Goal: Information Seeking & Learning: Learn about a topic

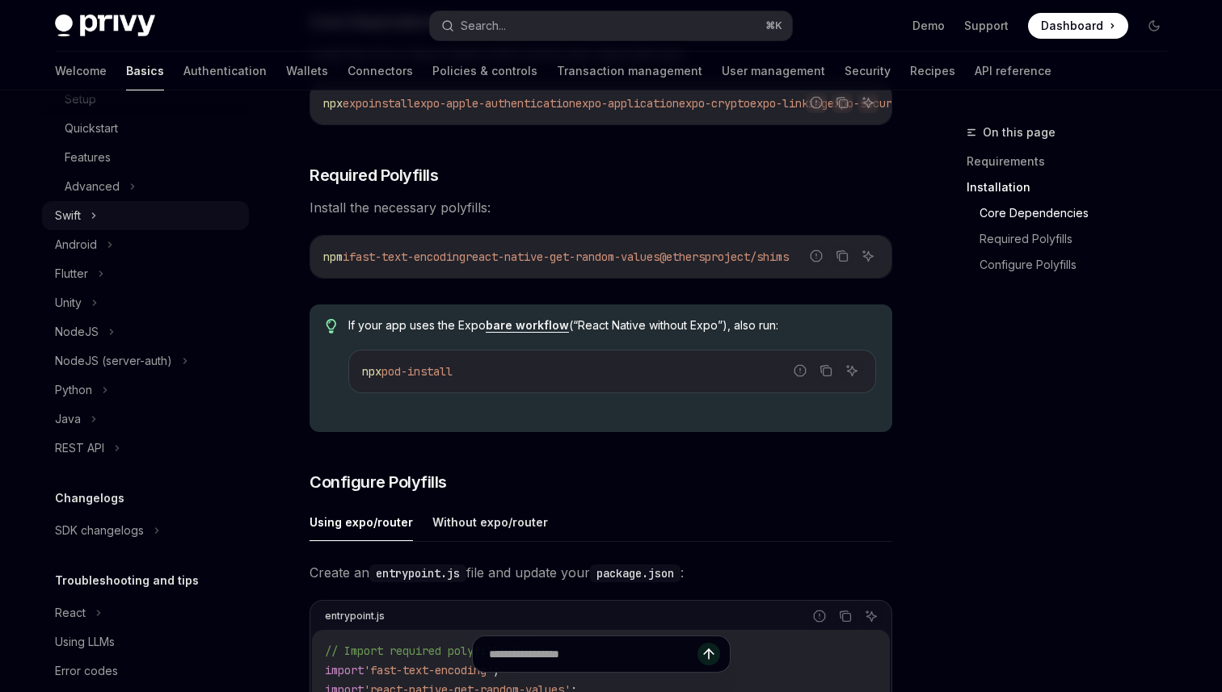
scroll to position [342, 0]
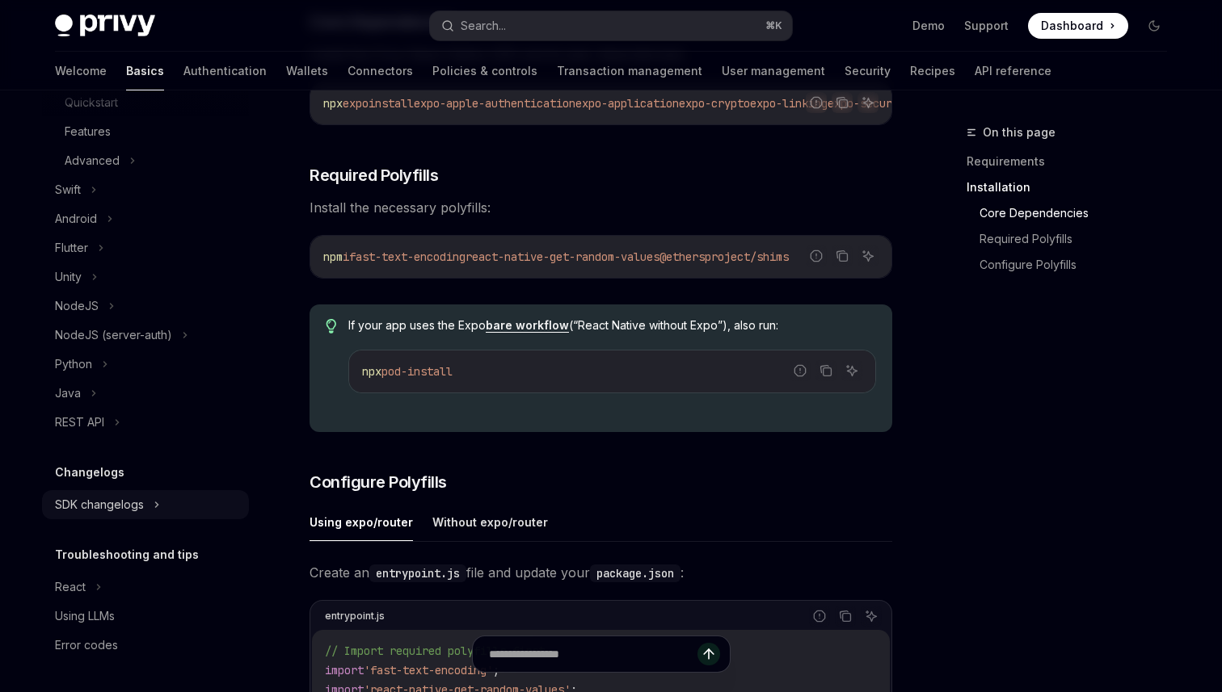
click at [194, 498] on div "SDK changelogs" at bounding box center [145, 504] width 207 height 29
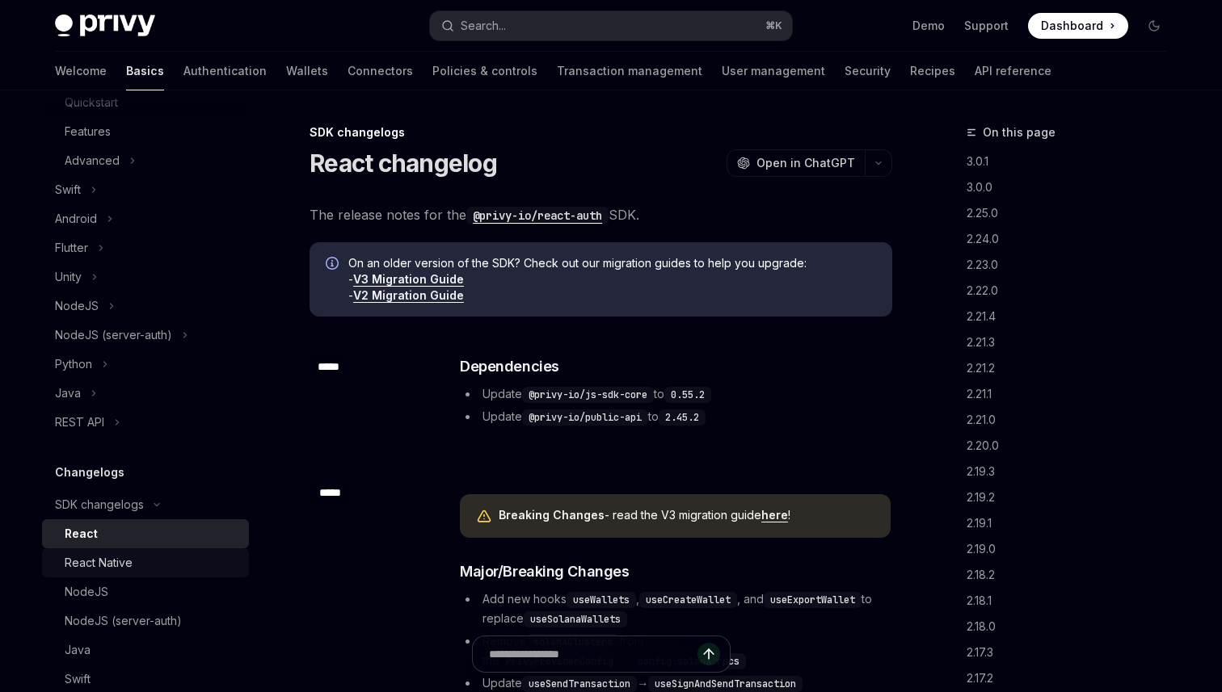
click at [144, 563] on div "React Native" at bounding box center [152, 562] width 175 height 19
type textarea "*"
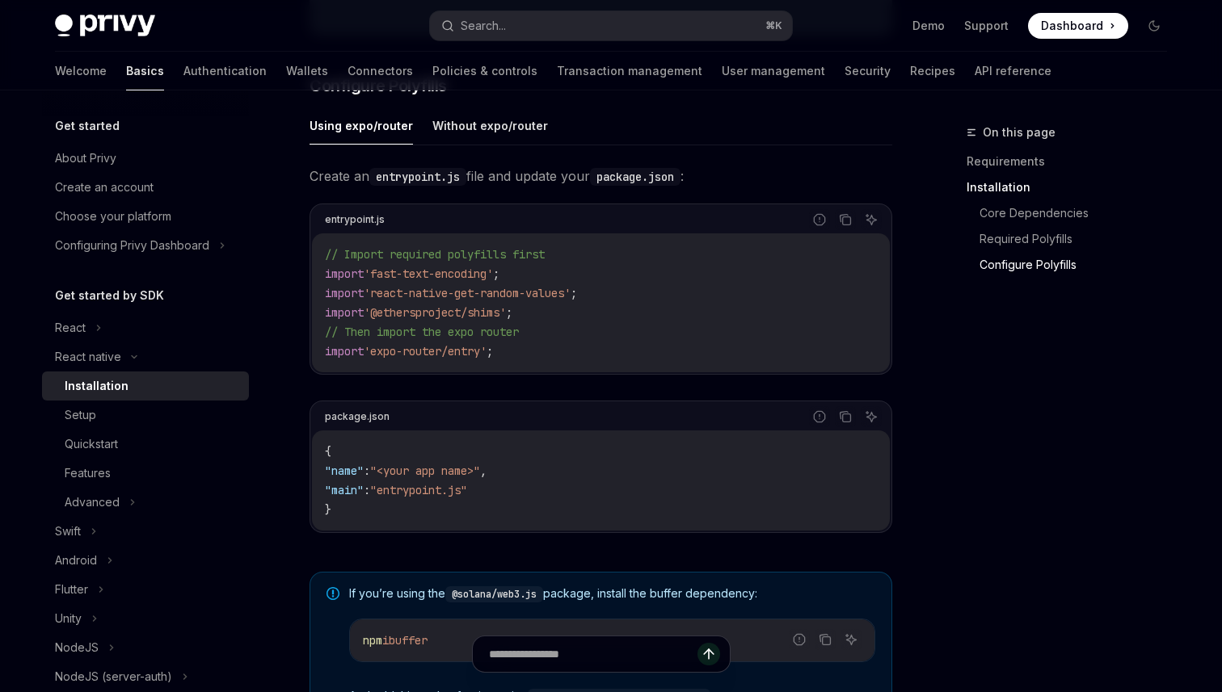
scroll to position [713, 0]
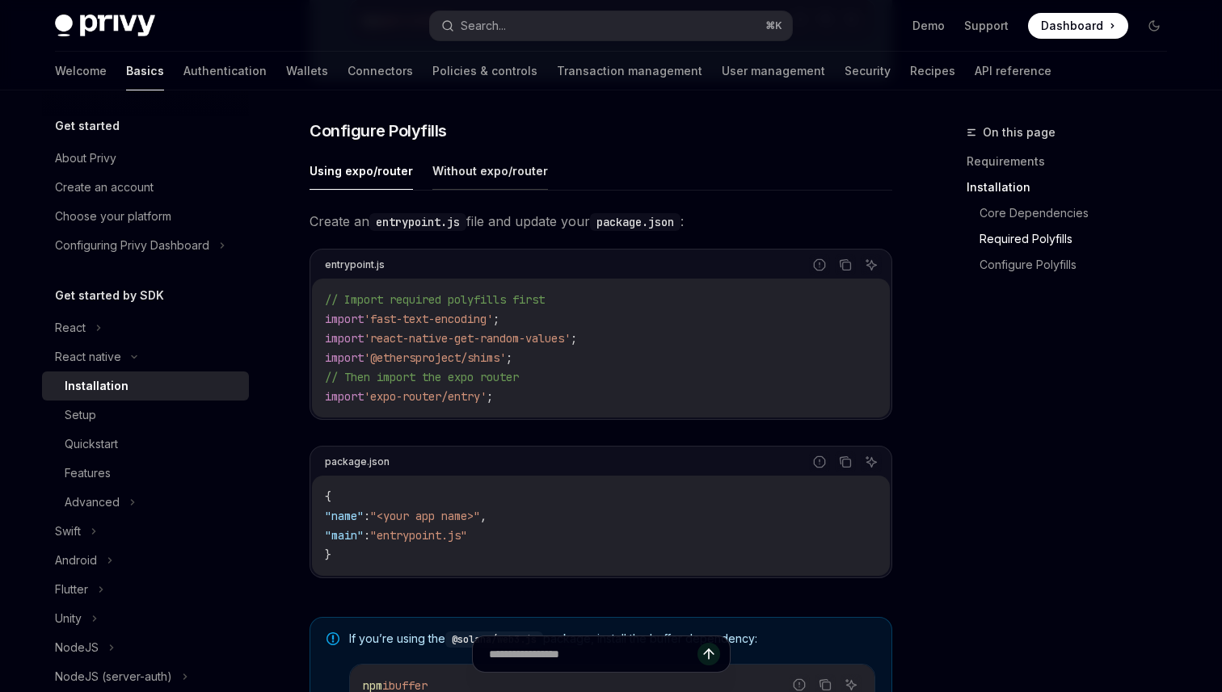
click at [476, 173] on button "Without expo/router" at bounding box center [490, 171] width 116 height 38
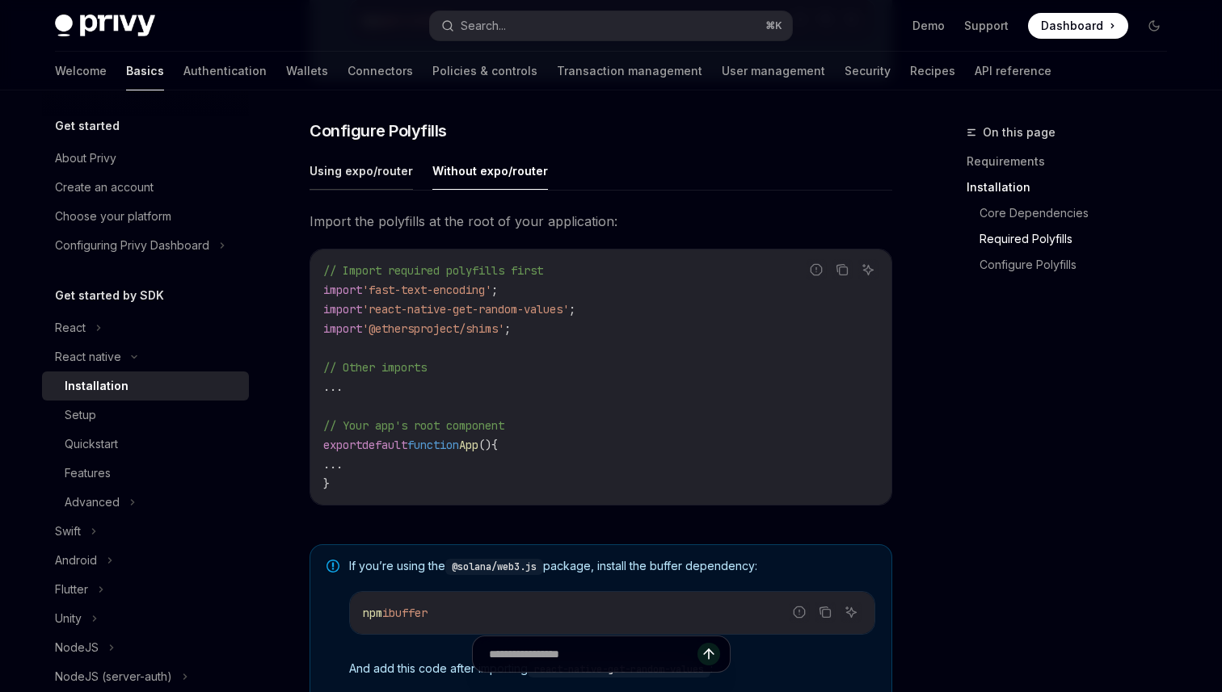
click at [354, 180] on button "Using expo/router" at bounding box center [360, 171] width 103 height 38
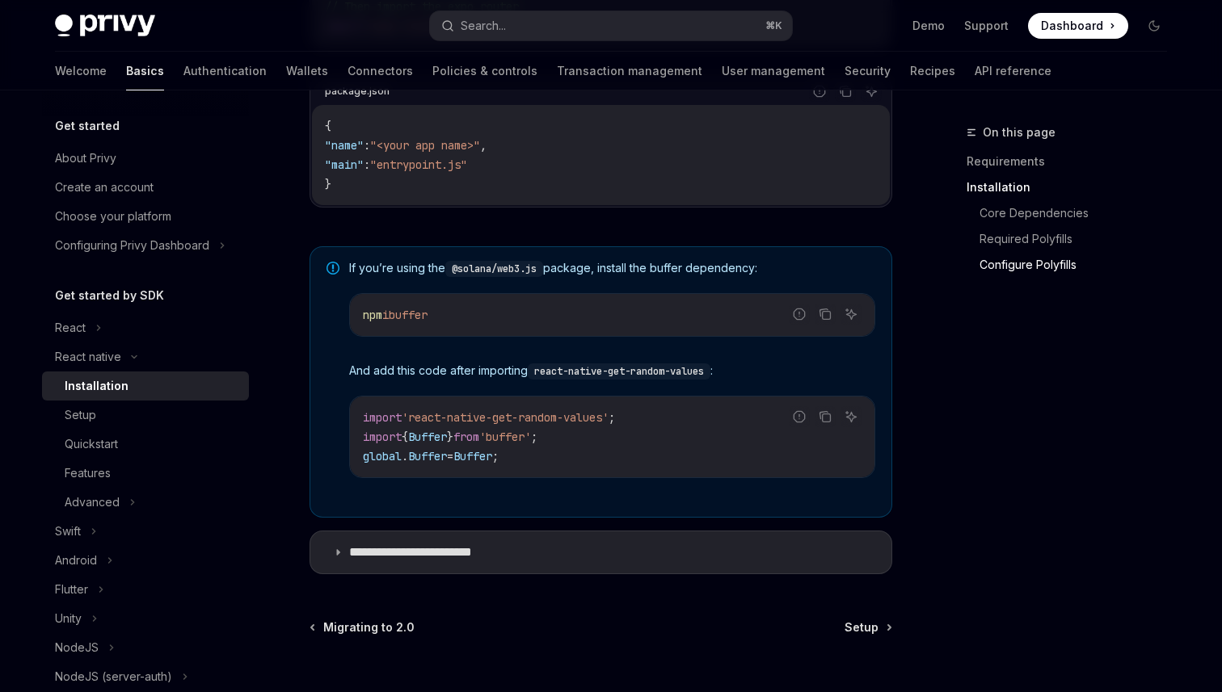
scroll to position [1232, 0]
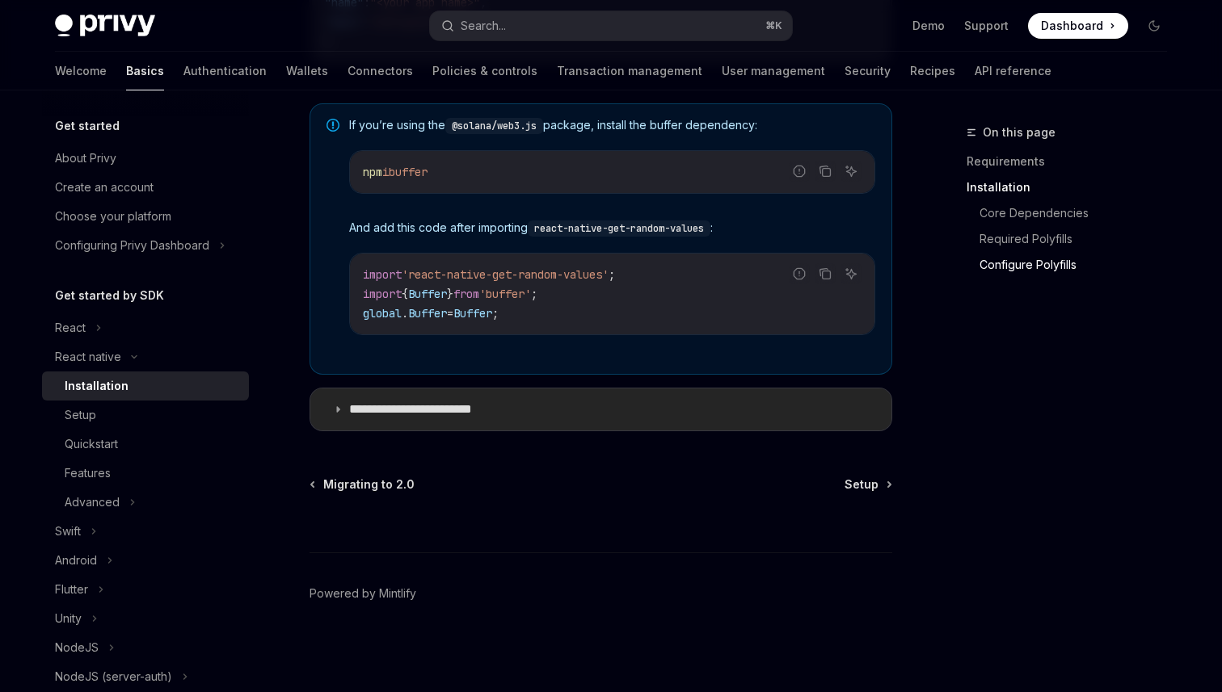
click at [622, 418] on summary "**********" at bounding box center [600, 410] width 581 height 42
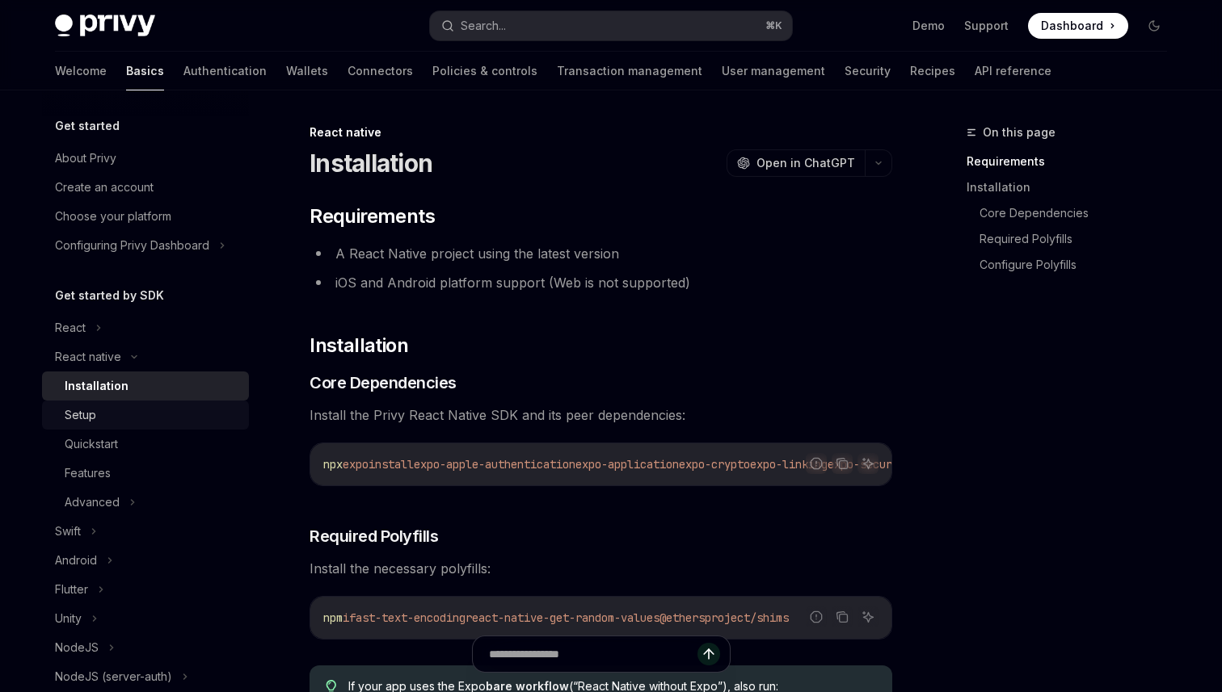
click at [134, 418] on div "Setup" at bounding box center [152, 415] width 175 height 19
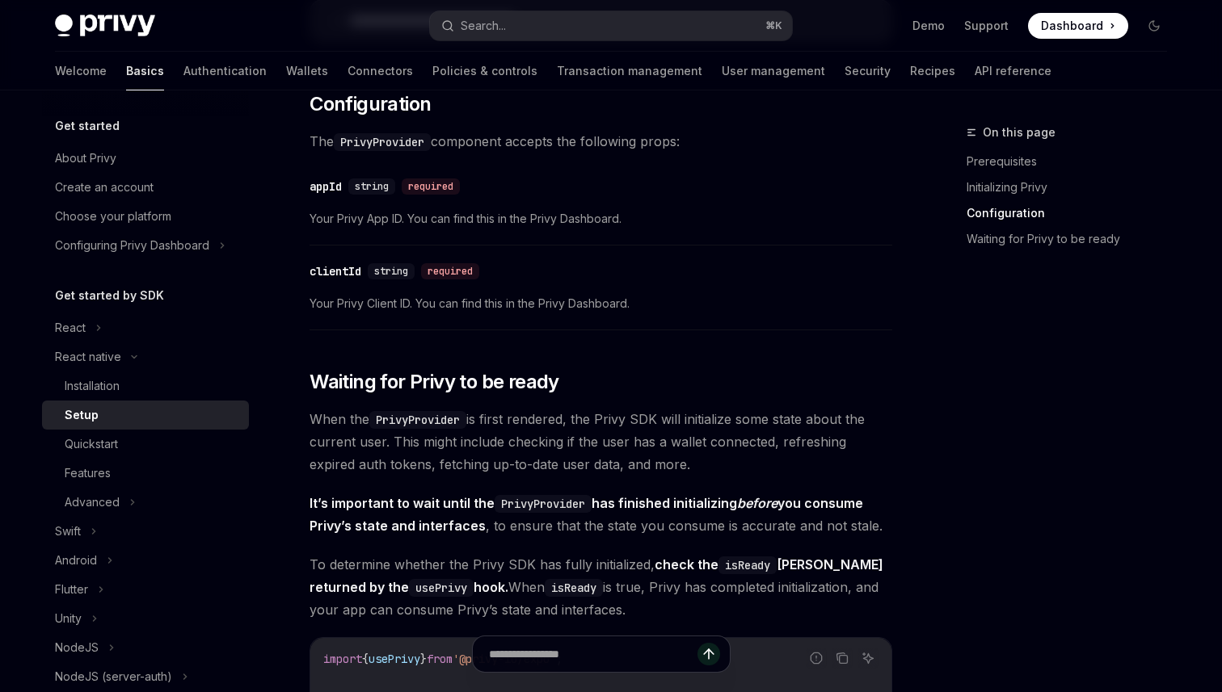
scroll to position [1053, 0]
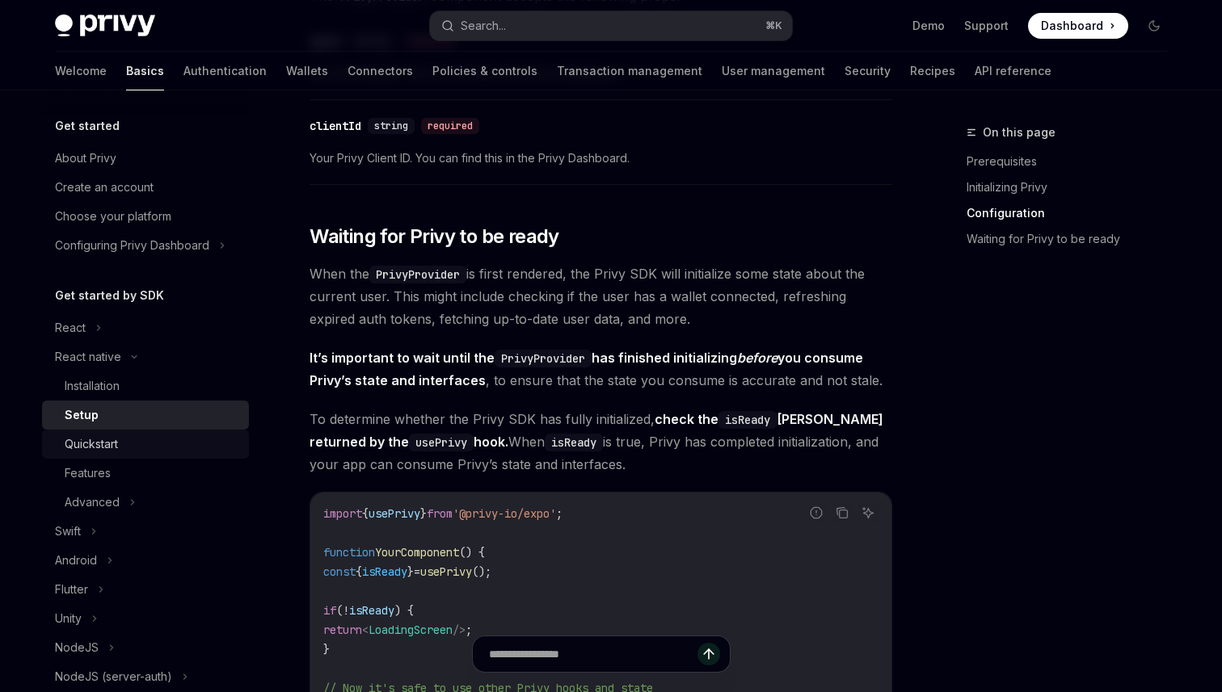
click at [121, 440] on div "Quickstart" at bounding box center [152, 444] width 175 height 19
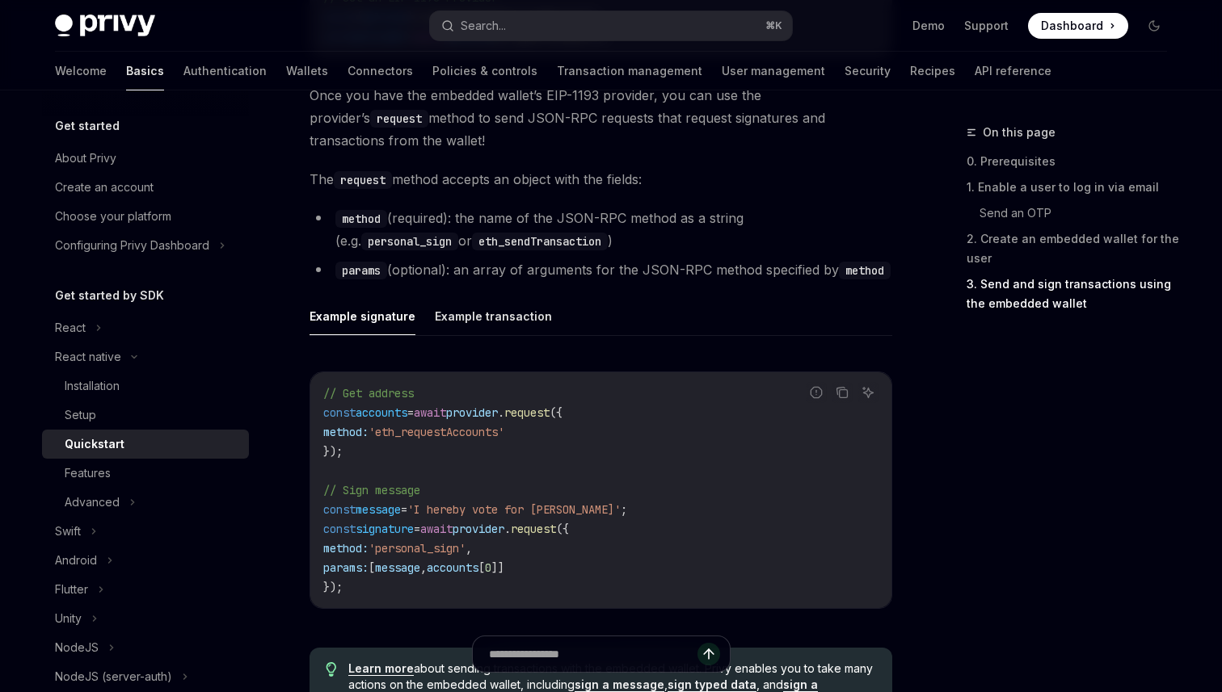
scroll to position [2386, 0]
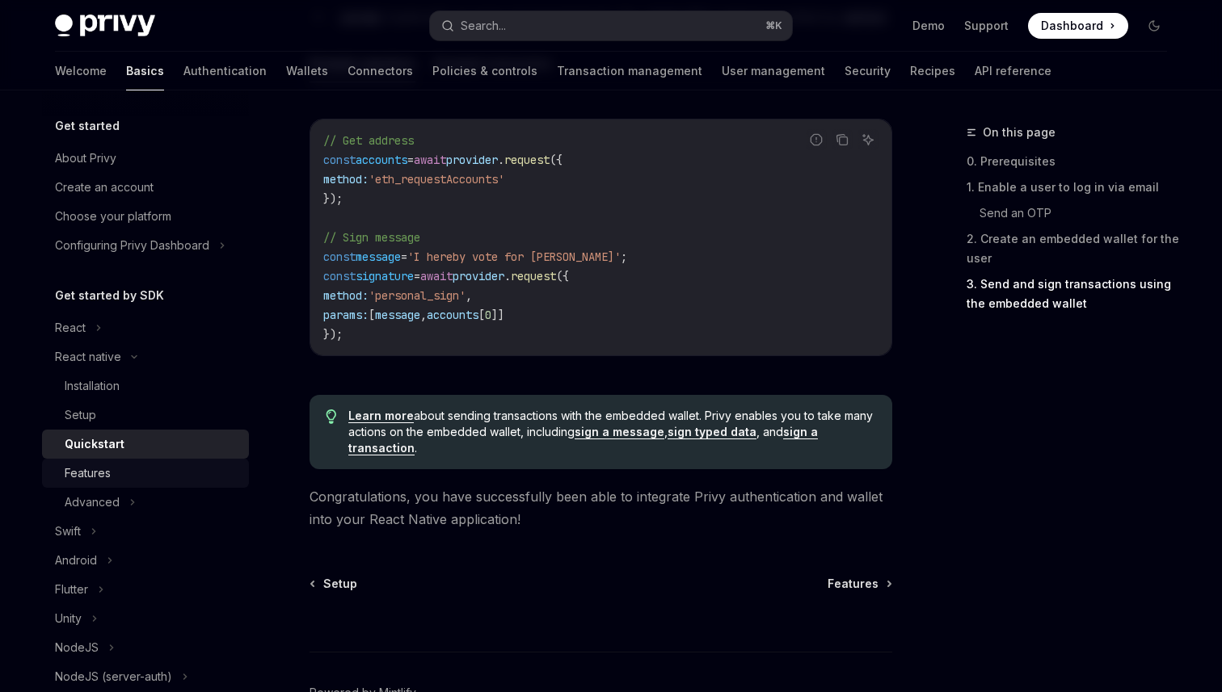
click at [112, 479] on div "Features" at bounding box center [152, 473] width 175 height 19
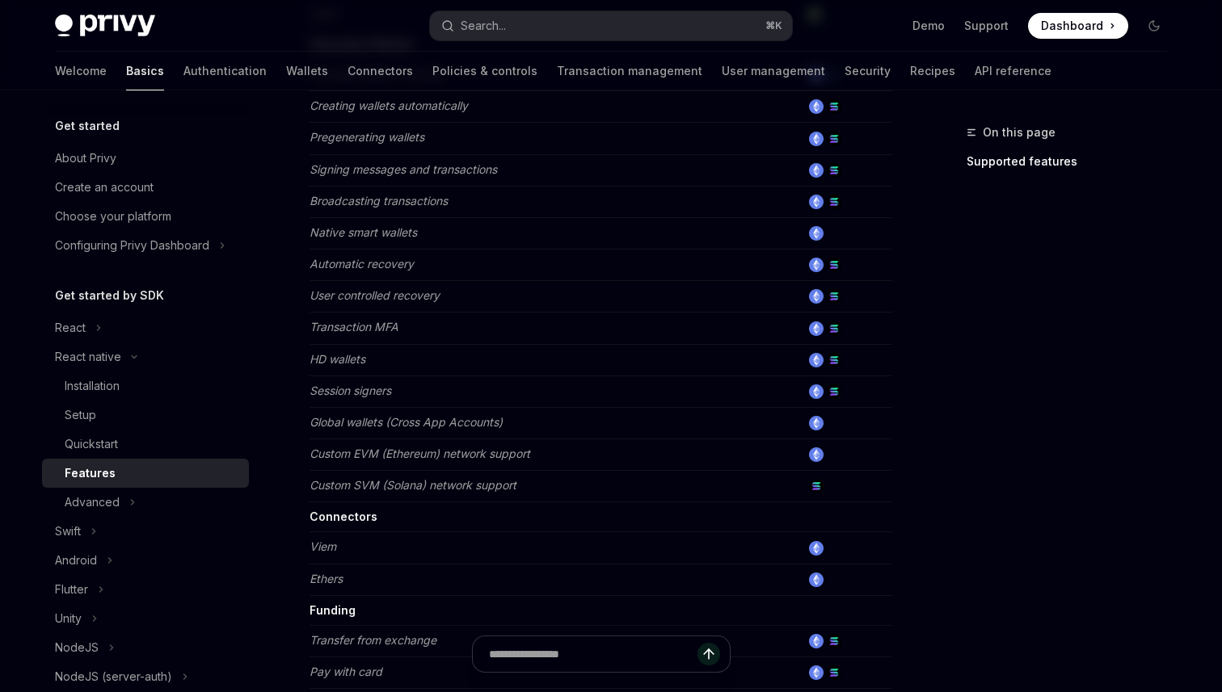
scroll to position [636, 0]
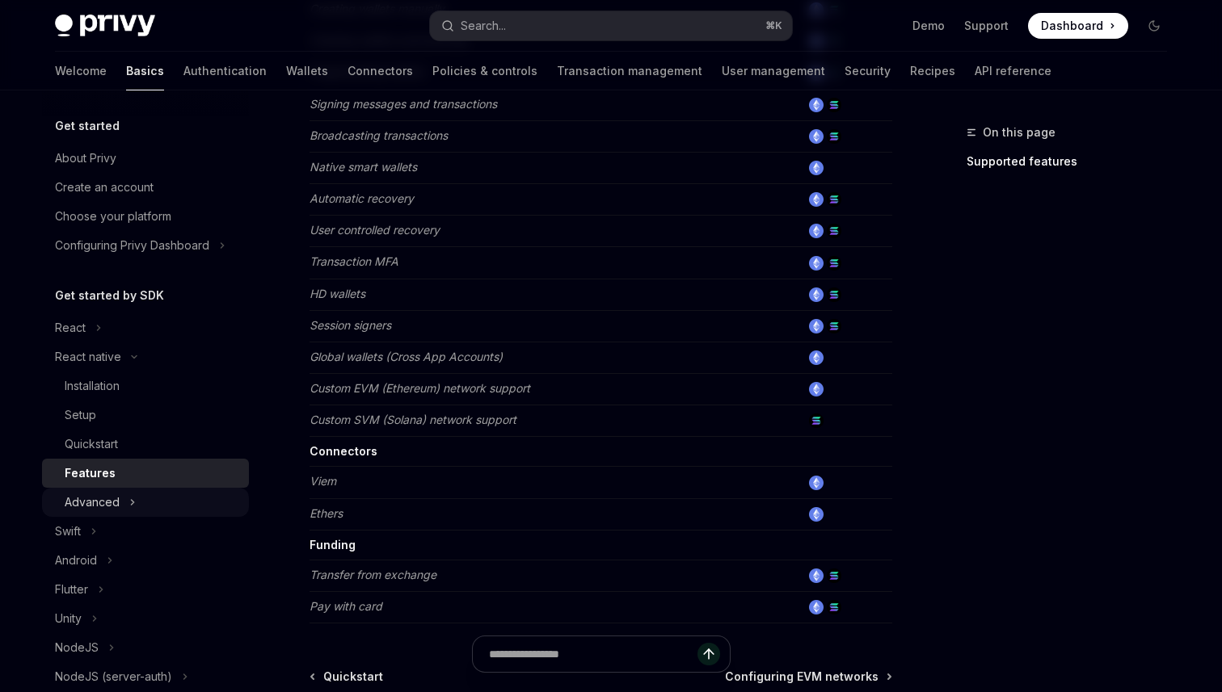
click at [181, 493] on div "Advanced" at bounding box center [145, 502] width 207 height 29
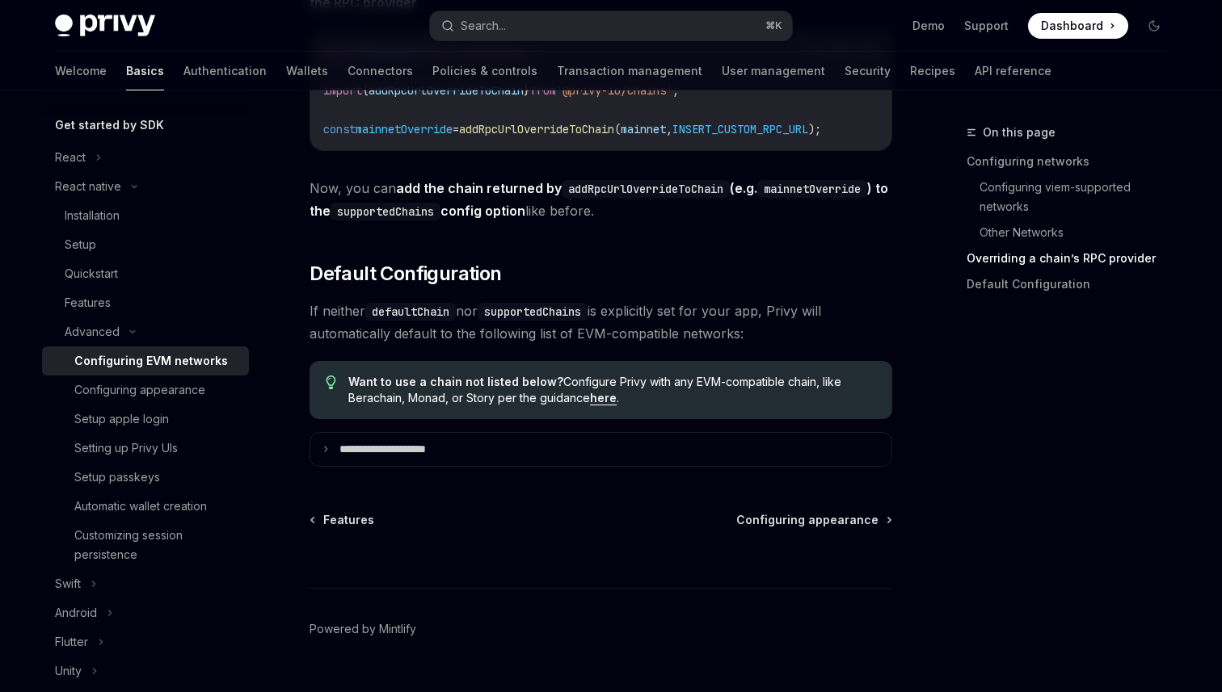
scroll to position [2238, 0]
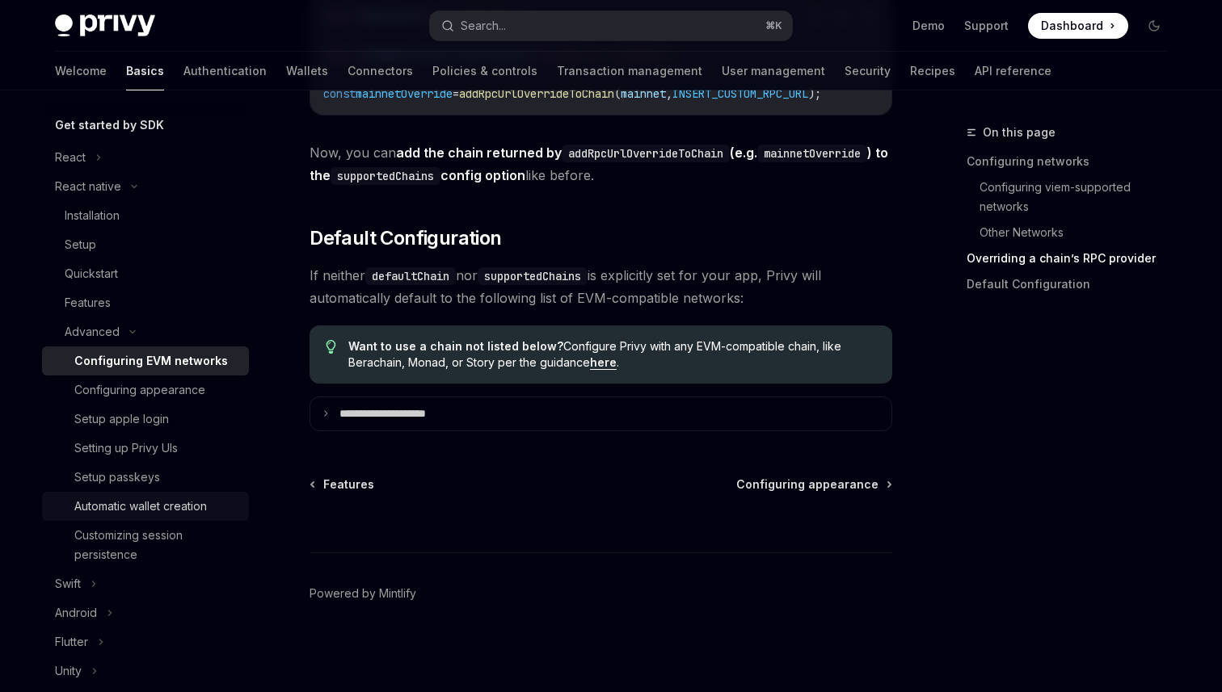
click at [187, 503] on div "Automatic wallet creation" at bounding box center [140, 506] width 133 height 19
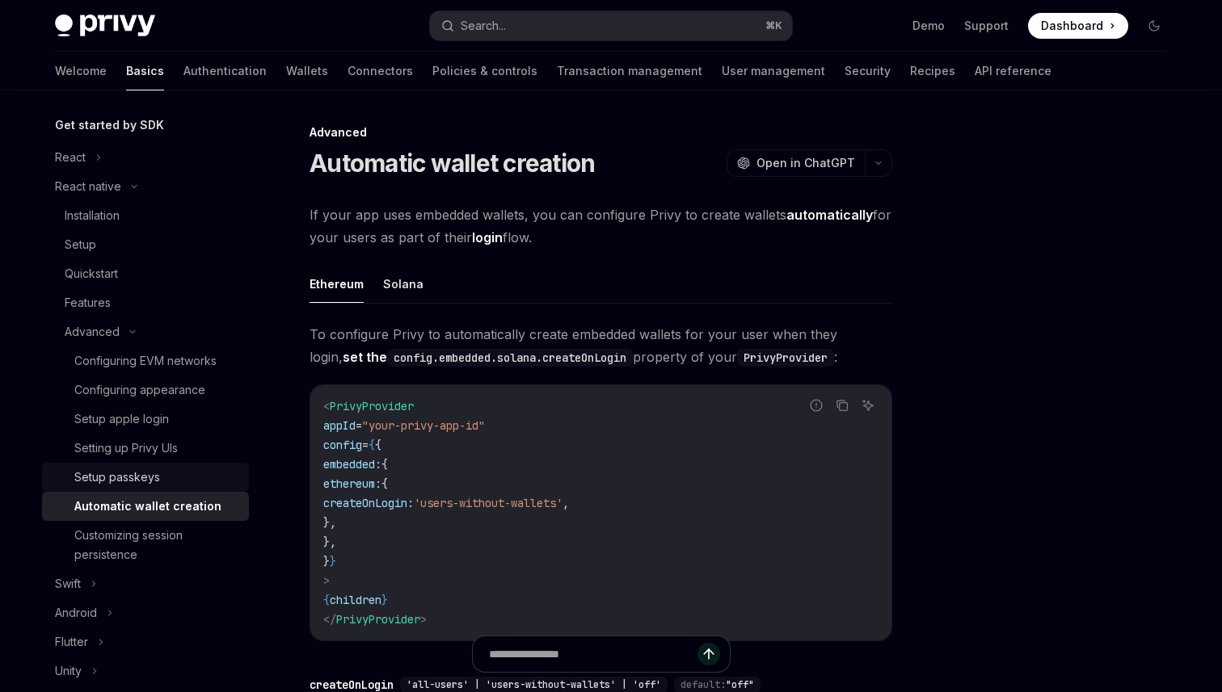
click at [181, 486] on div "Setup passkeys" at bounding box center [156, 477] width 165 height 19
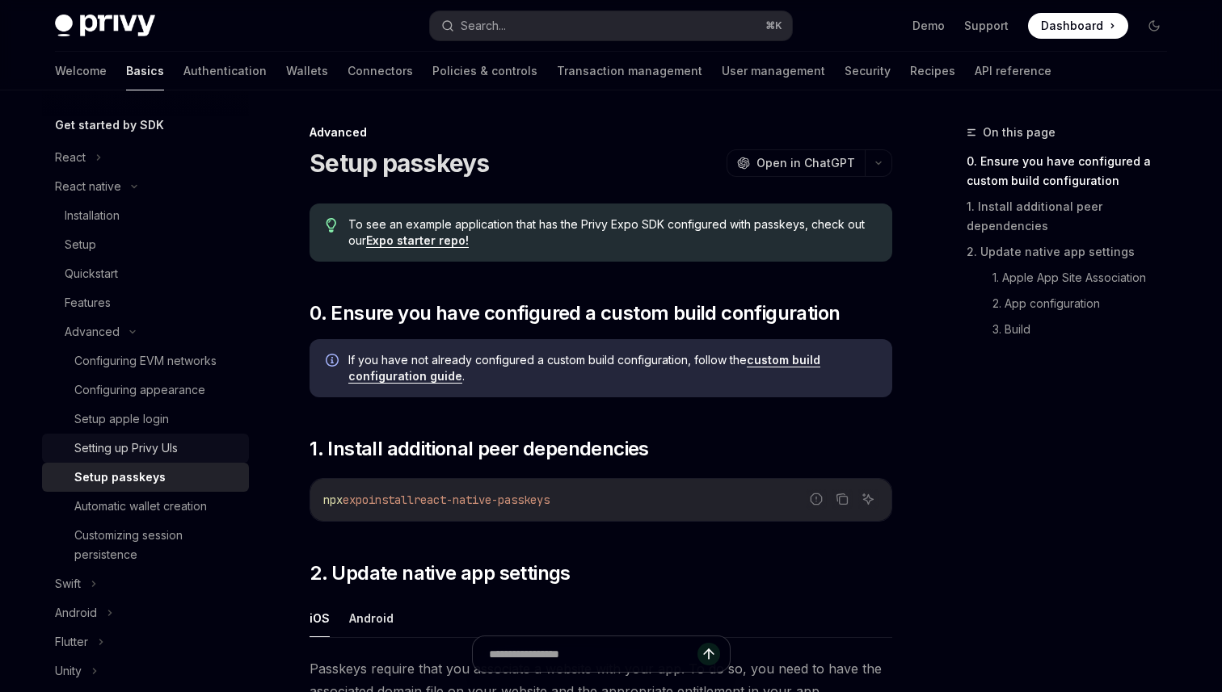
click at [182, 452] on div "Setting up Privy UIs" at bounding box center [156, 448] width 165 height 19
type textarea "*"
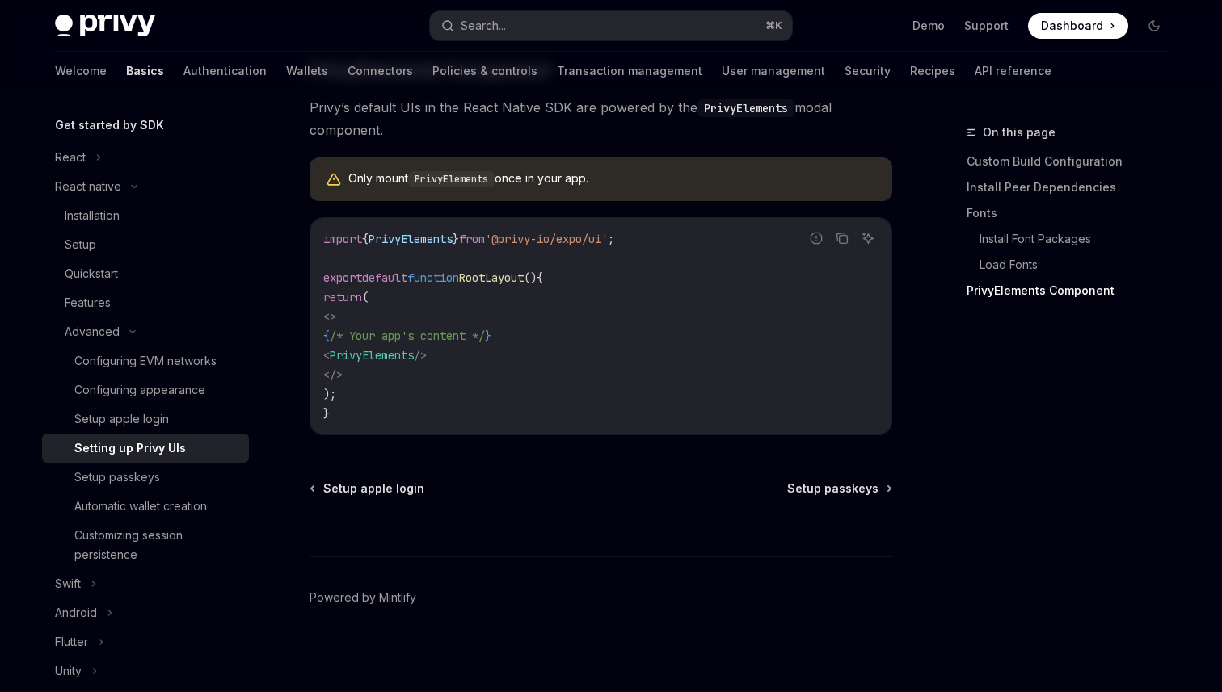
scroll to position [1235, 0]
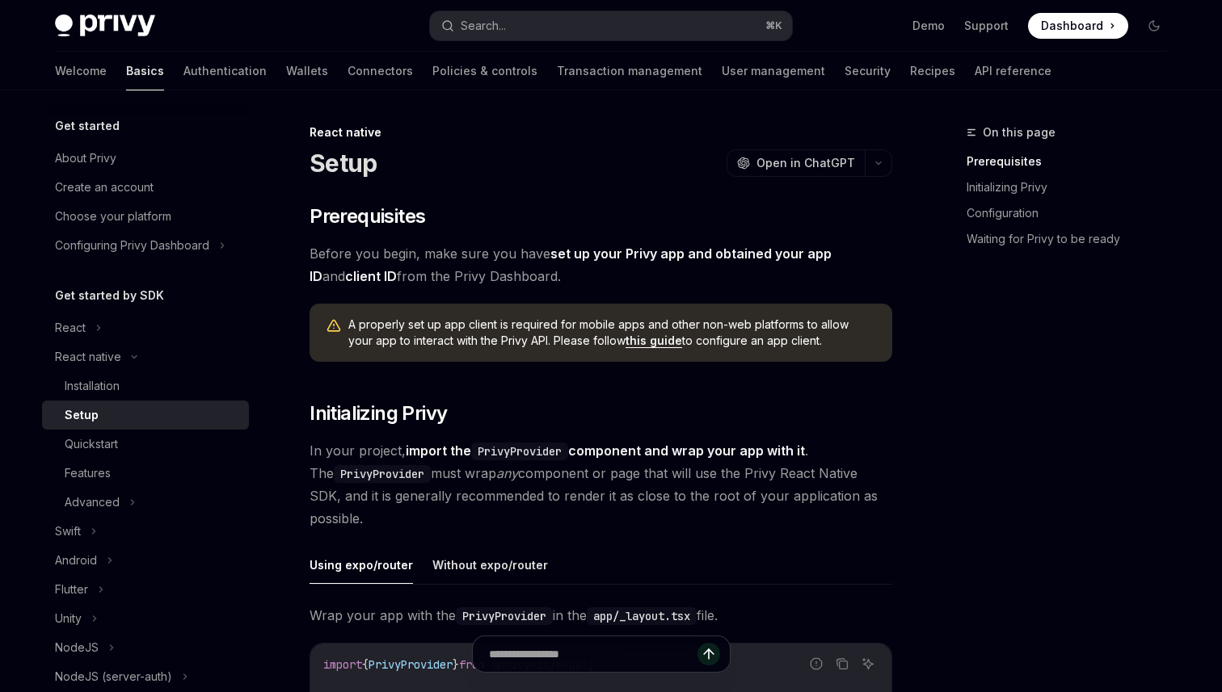
type textarea "*"
click at [522, 34] on button "Search... ⌘ K" at bounding box center [611, 25] width 362 height 29
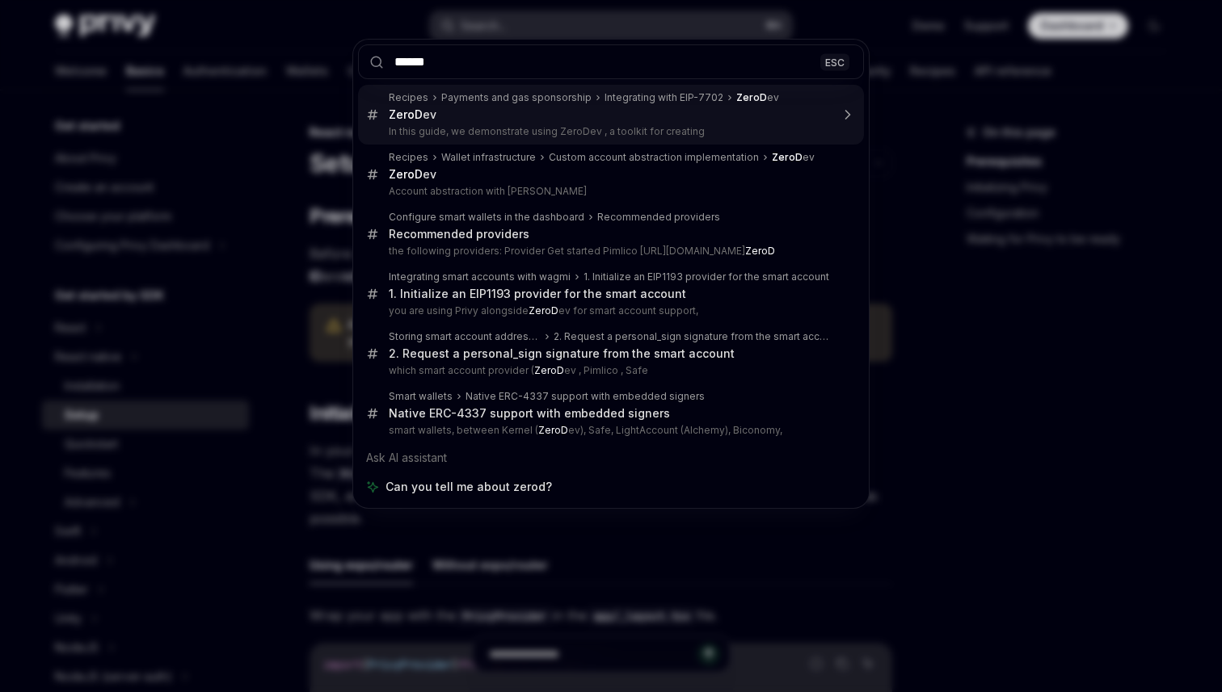
type input "*******"
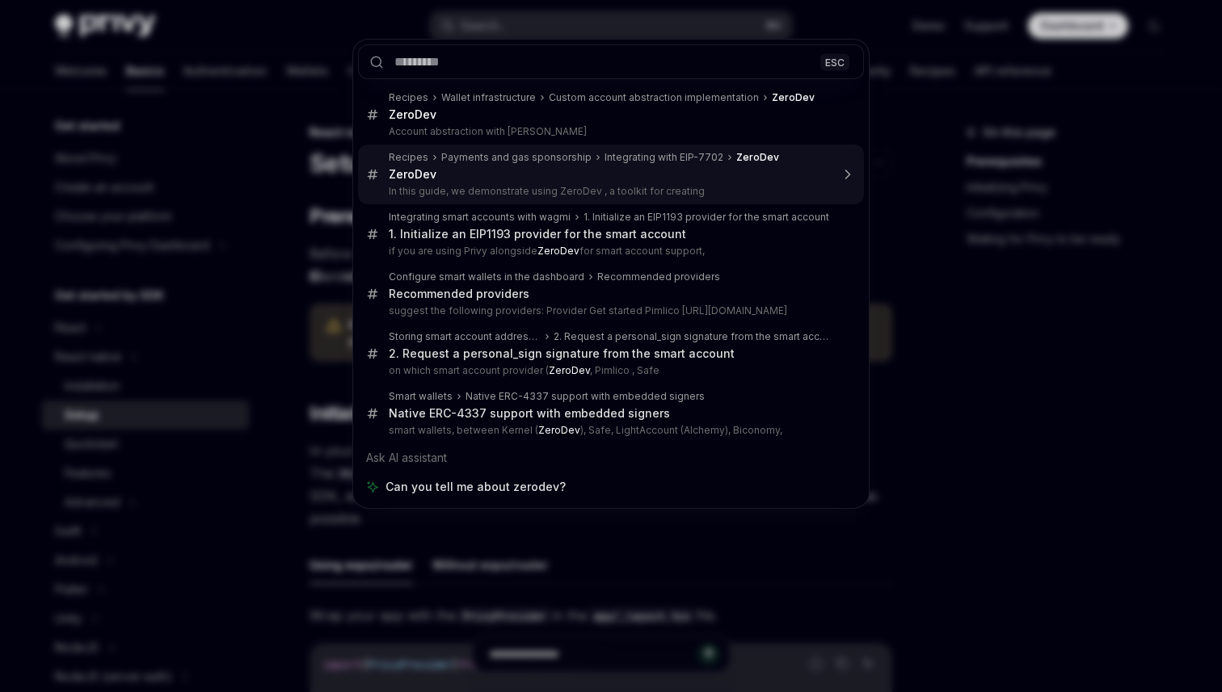
type textarea "*"
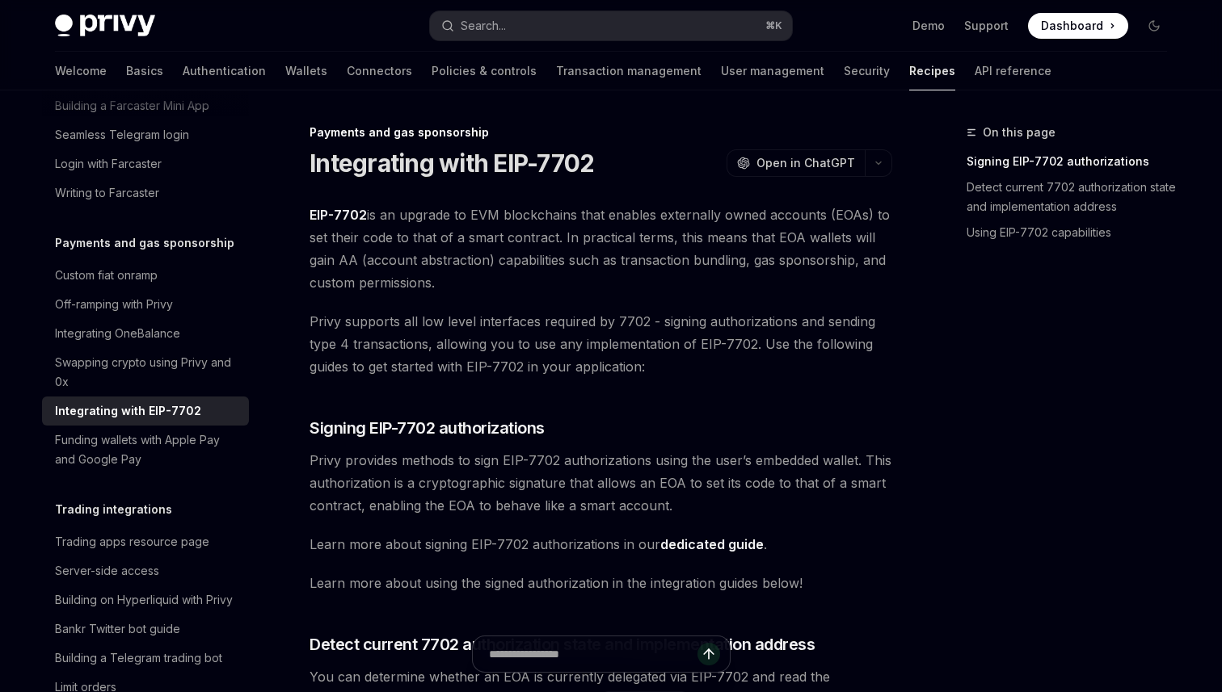
drag, startPoint x: 466, startPoint y: 427, endPoint x: 312, endPoint y: 131, distance: 333.6
copy div "Loremips dol sit ametconsect Adipiscinge sedd EIU-7385 TempOR Inci ut LaboREE D…"
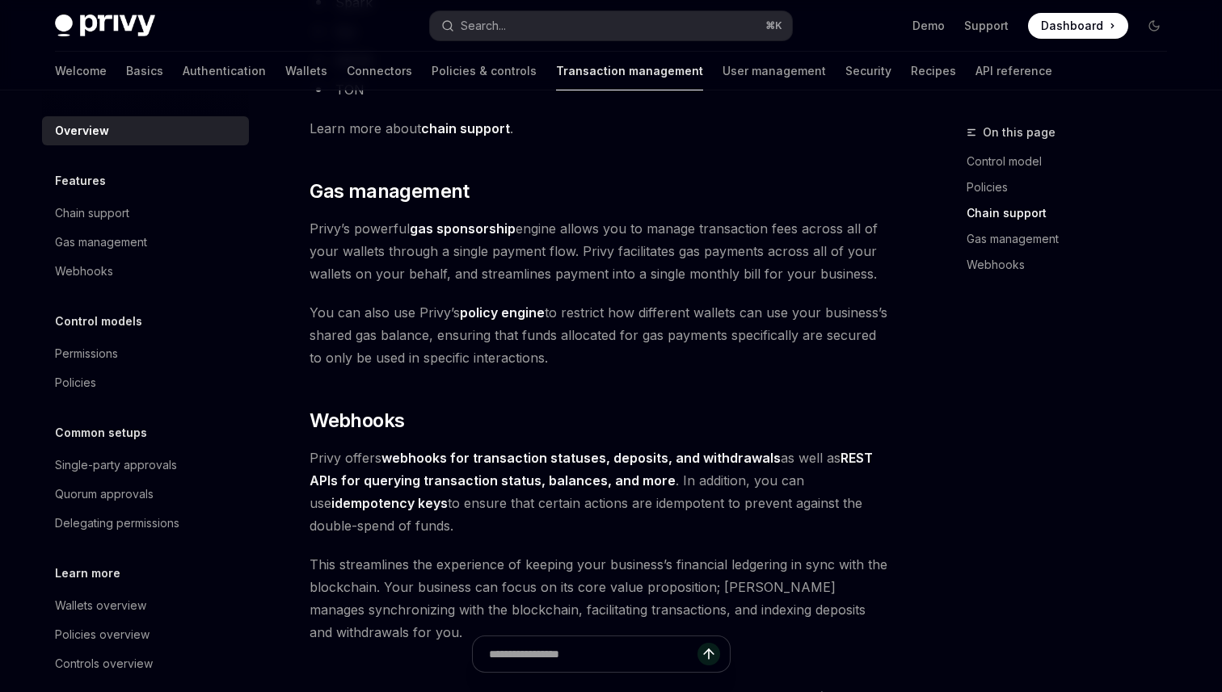
scroll to position [1441, 0]
